Goal: Communication & Community: Answer question/provide support

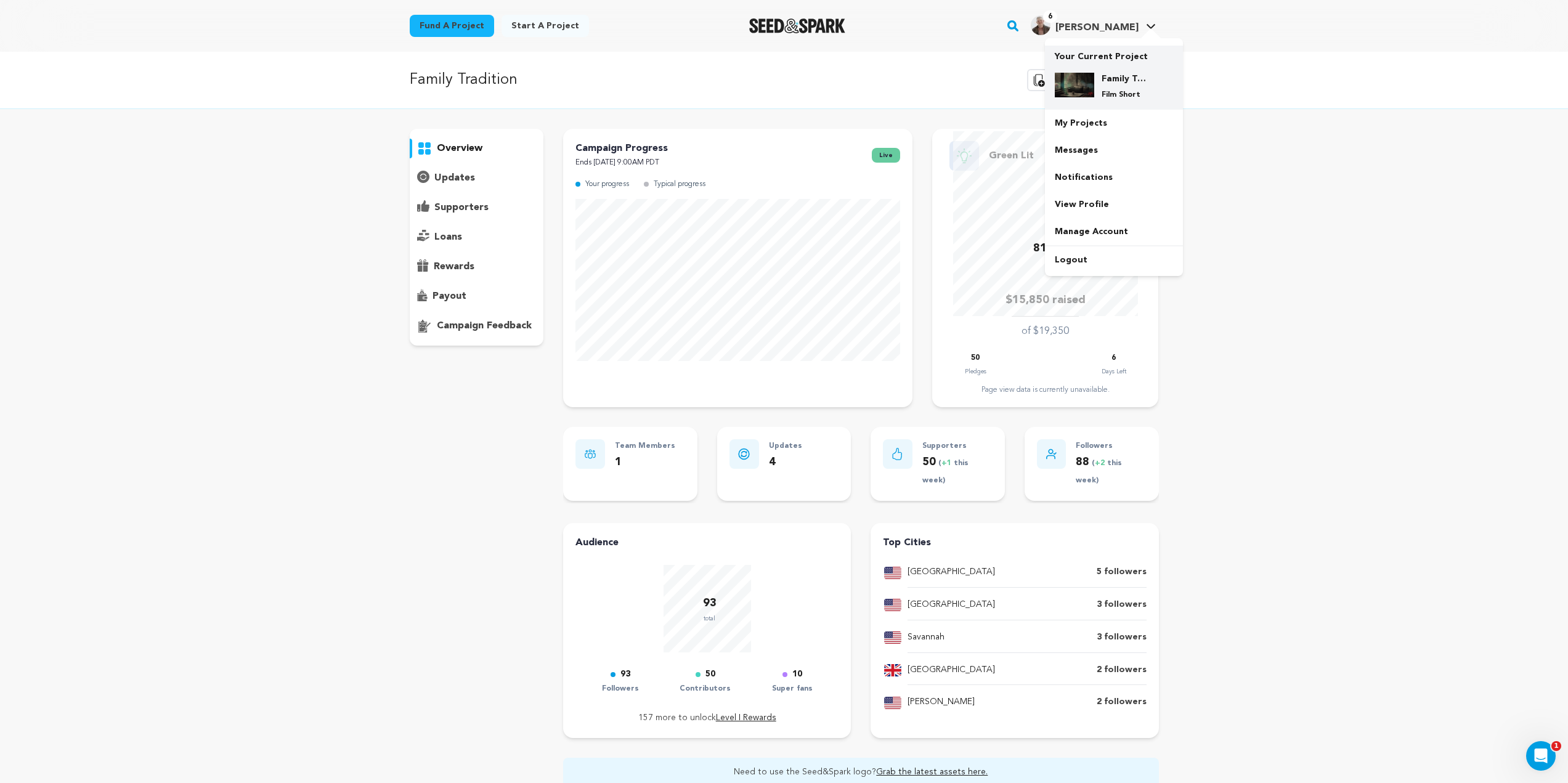
click at [1105, 79] on h4 "Family Tradition" at bounding box center [1124, 79] width 44 height 12
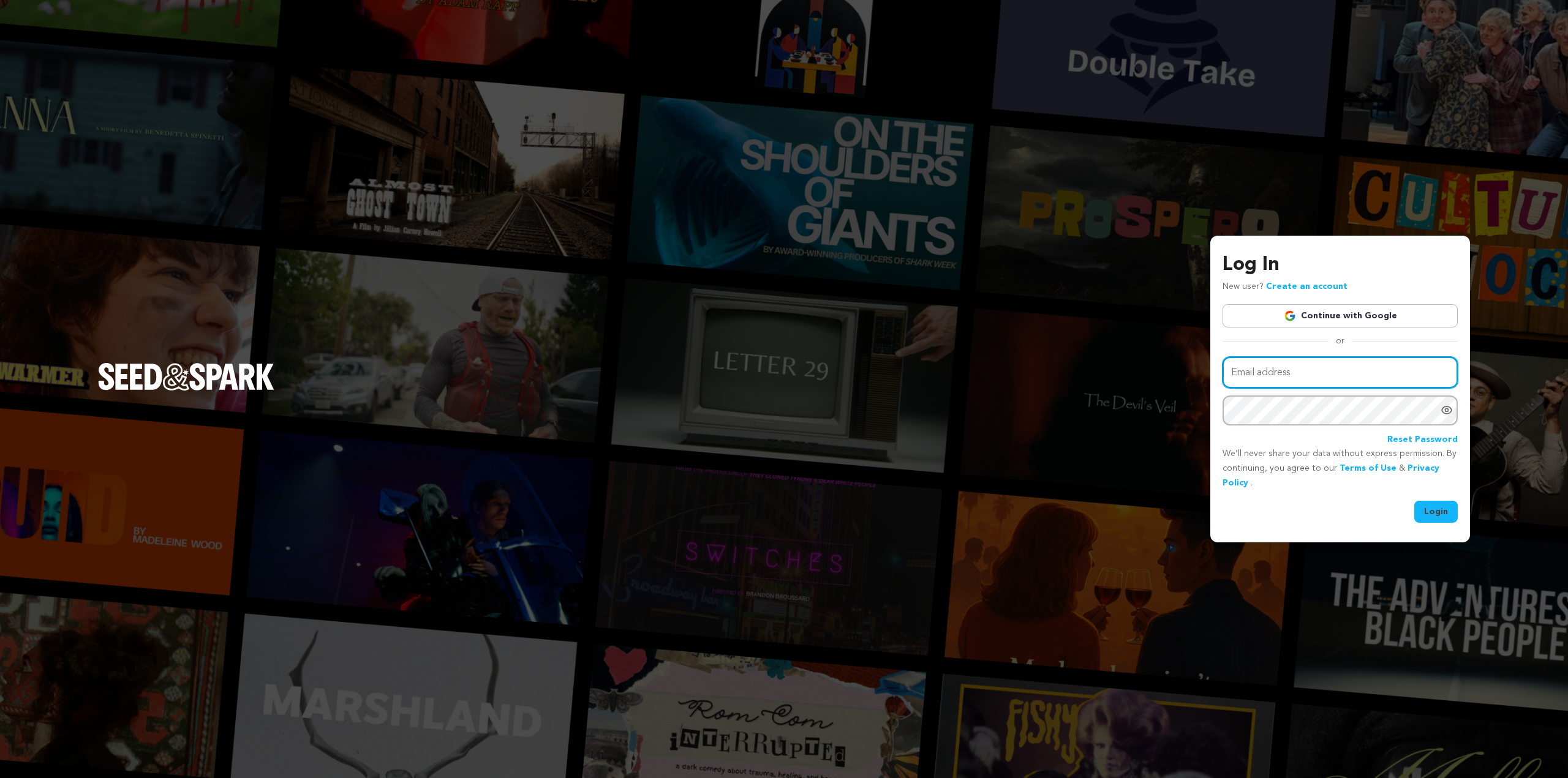
type input "kris@badbellaproductions.com"
click at [1430, 514] on button "Login" at bounding box center [1436, 512] width 44 height 22
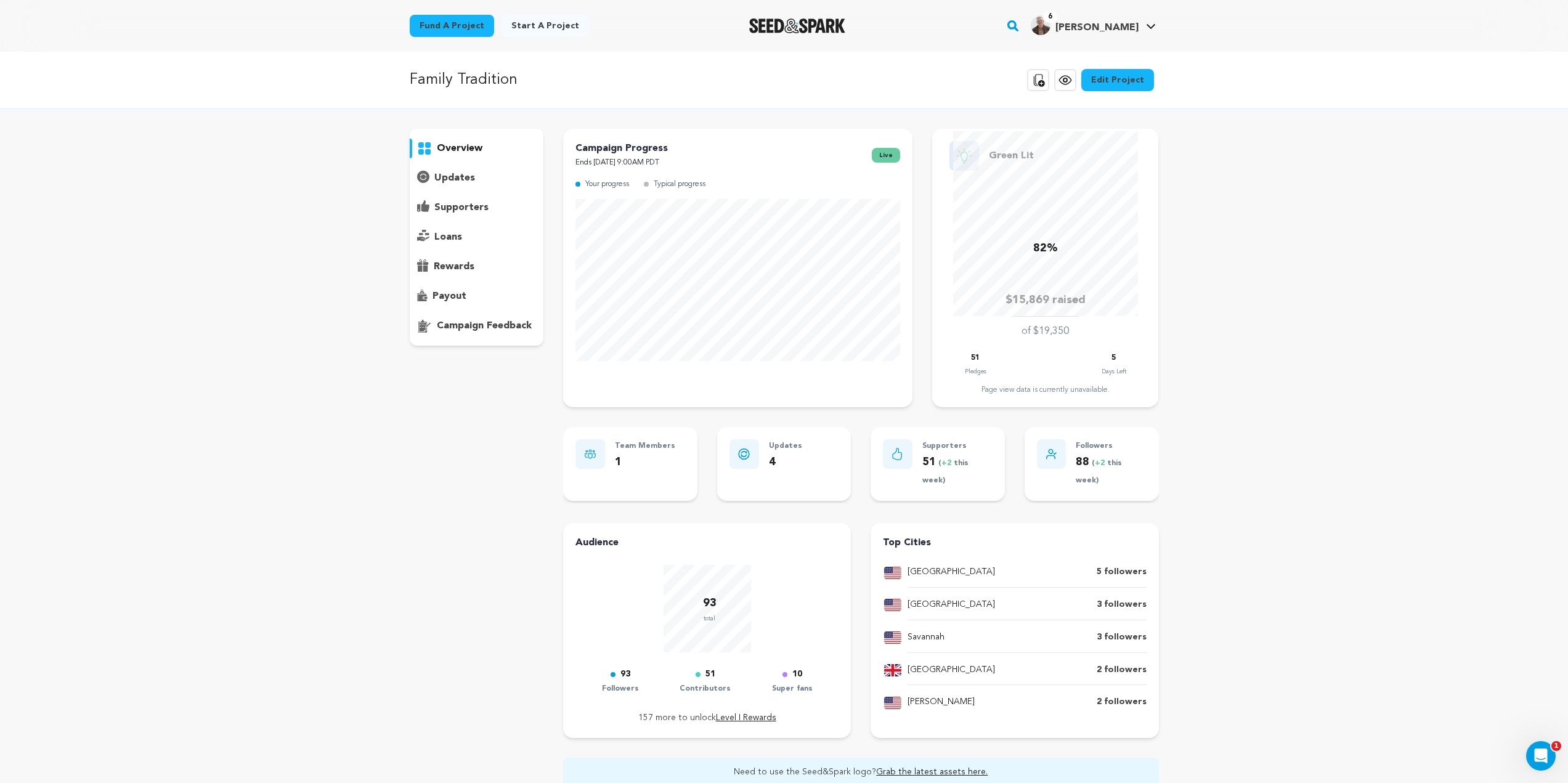
click at [462, 214] on p "supporters" at bounding box center [461, 207] width 54 height 15
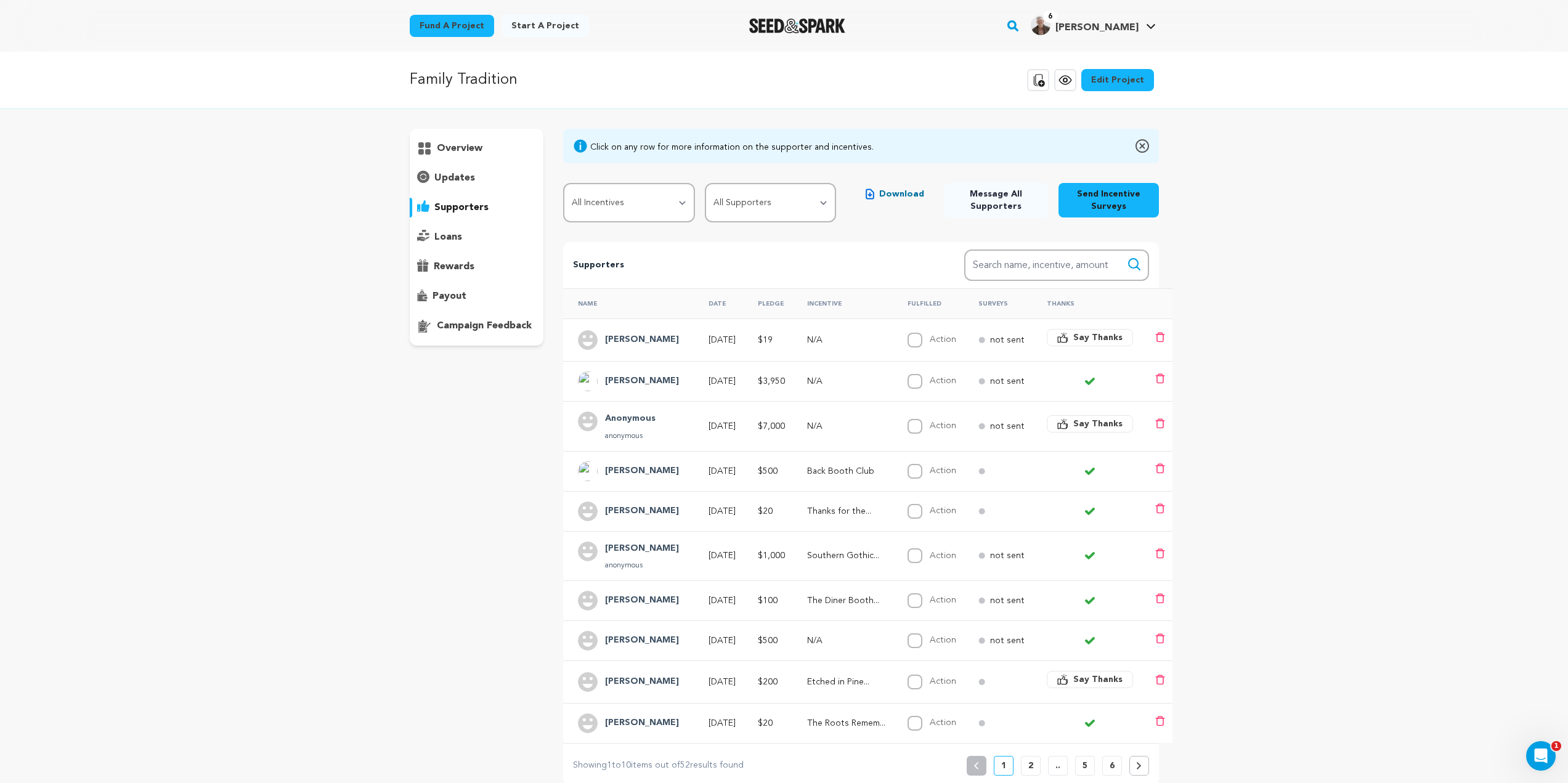
click at [1095, 338] on span "Say Thanks" at bounding box center [1097, 337] width 49 height 12
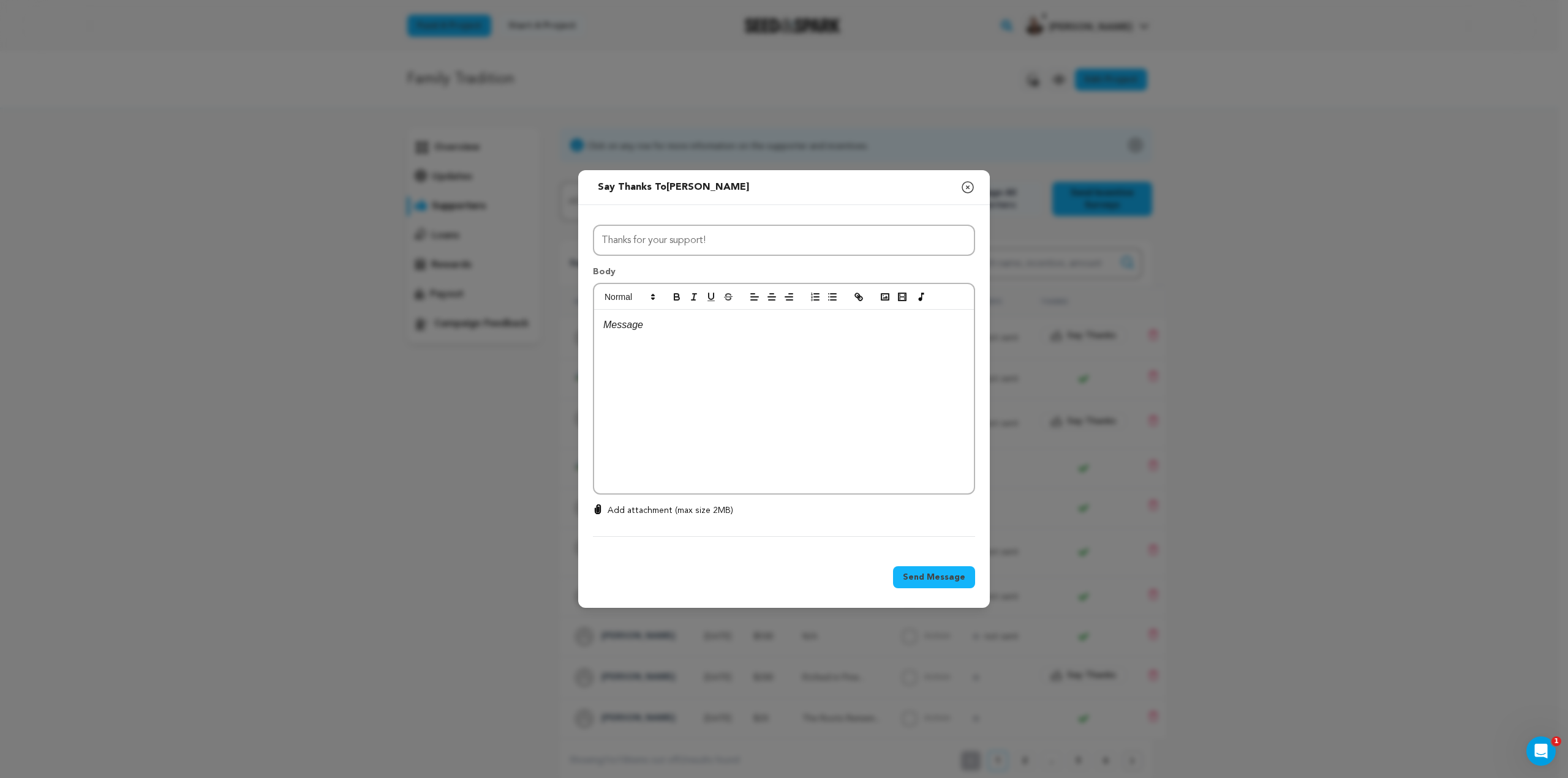
click at [648, 327] on p at bounding box center [784, 325] width 362 height 16
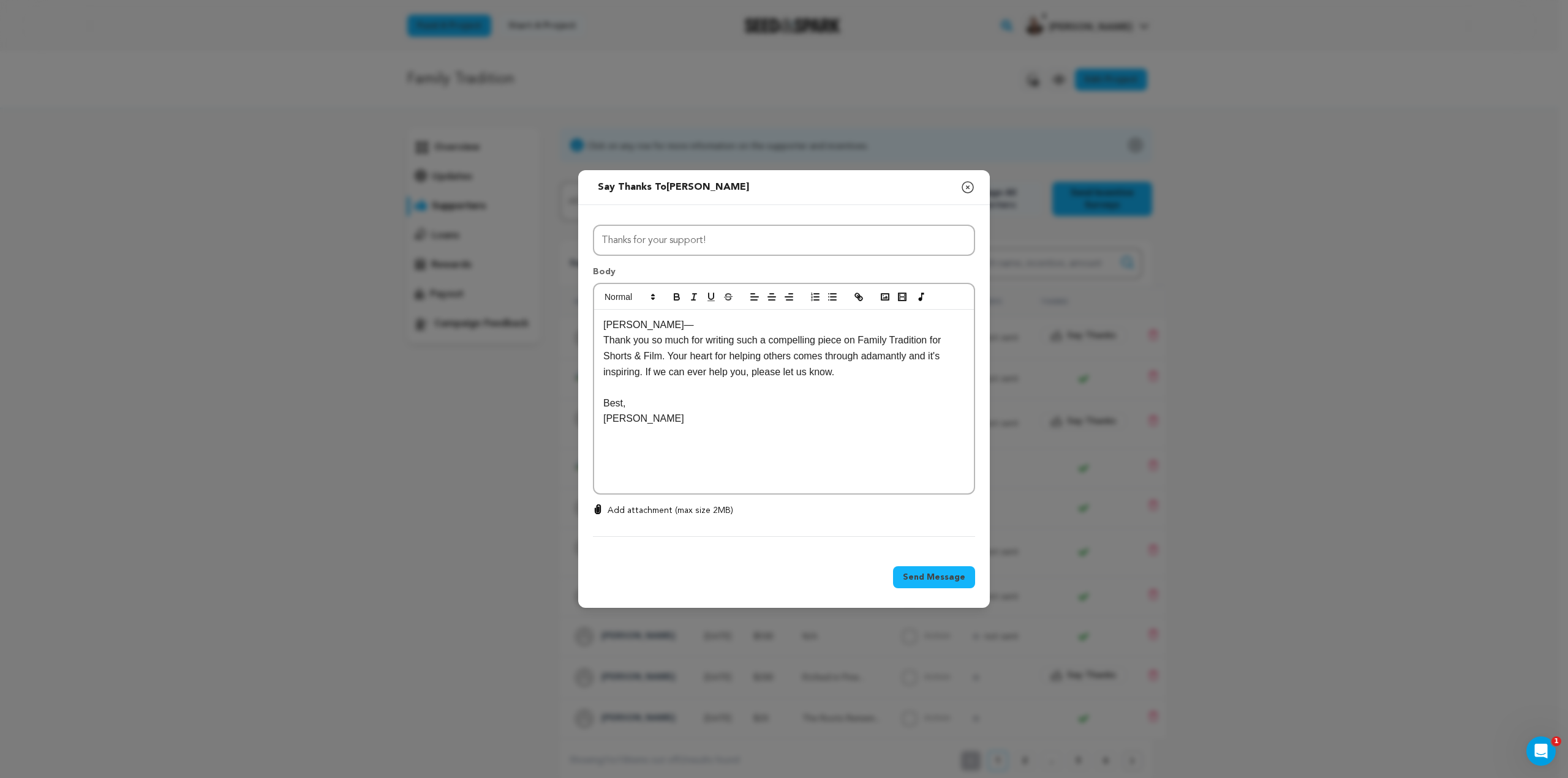
click at [668, 505] on p "Add attachment (max size 2MB)" at bounding box center [671, 511] width 126 height 12
click at [598, 505] on input "Add attachment (max size 2MB)" at bounding box center [597, 504] width 1 height 1
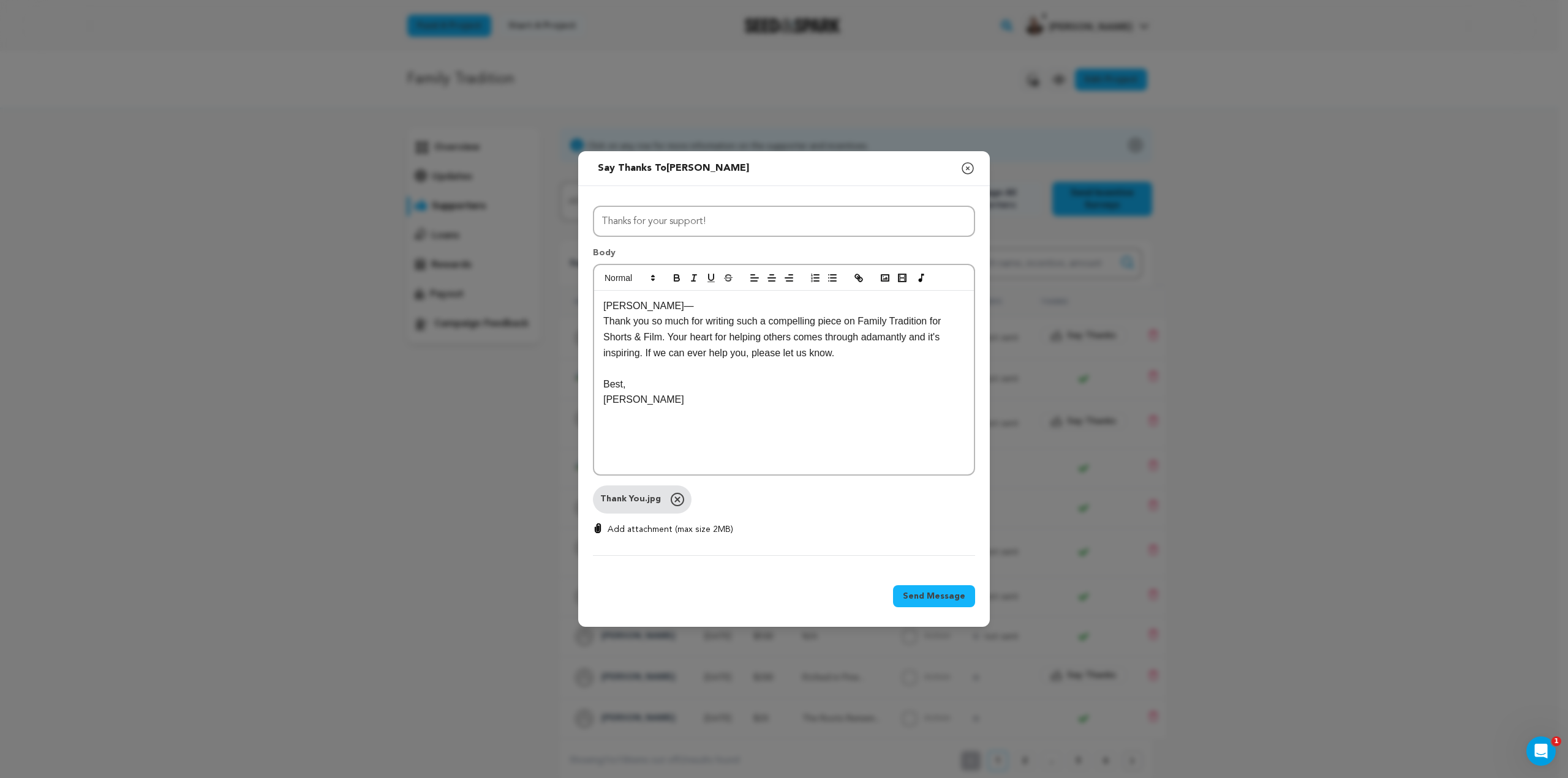
click at [923, 598] on span "Send Message" at bounding box center [935, 596] width 63 height 12
